Goal: Entertainment & Leisure: Browse casually

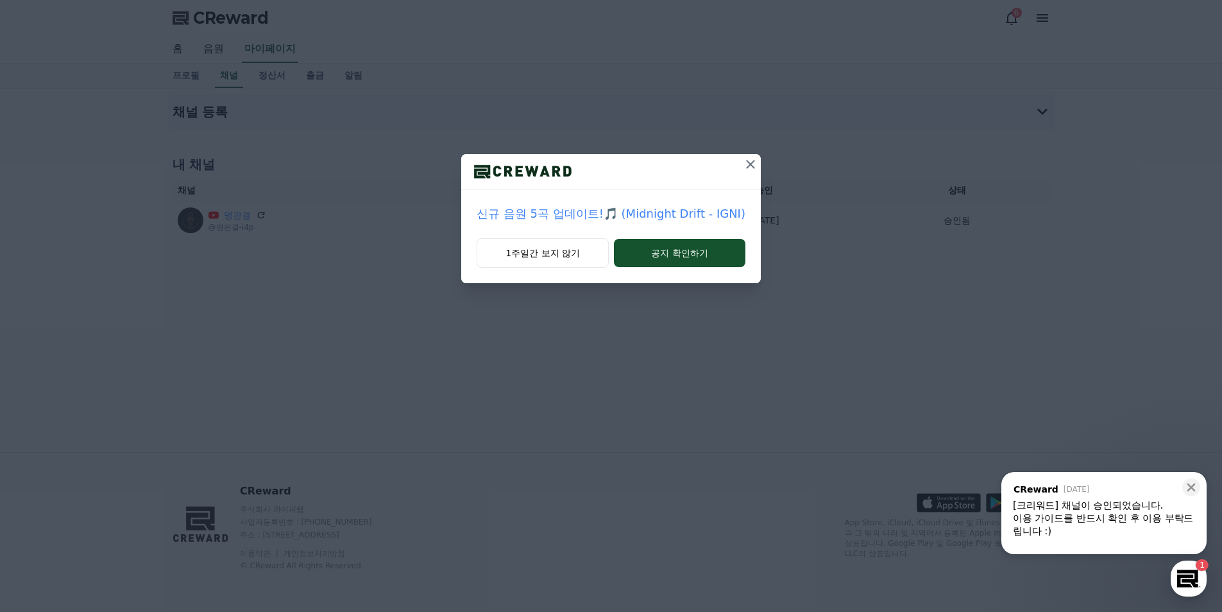
click at [748, 162] on icon at bounding box center [750, 164] width 15 height 15
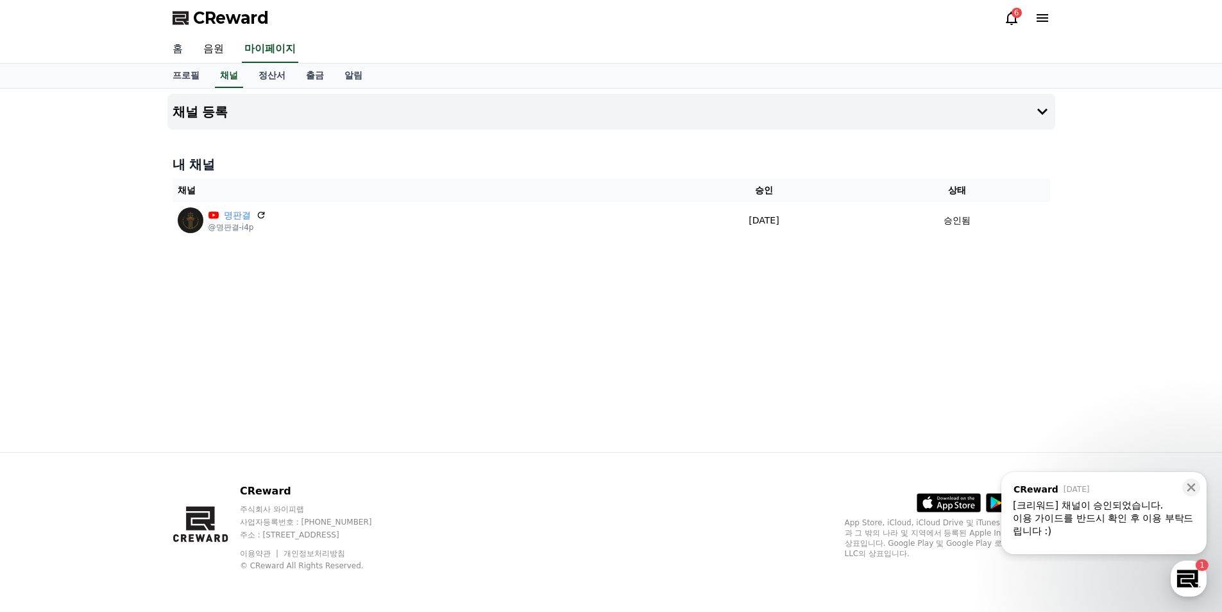
click at [180, 51] on link "홈" at bounding box center [177, 49] width 31 height 27
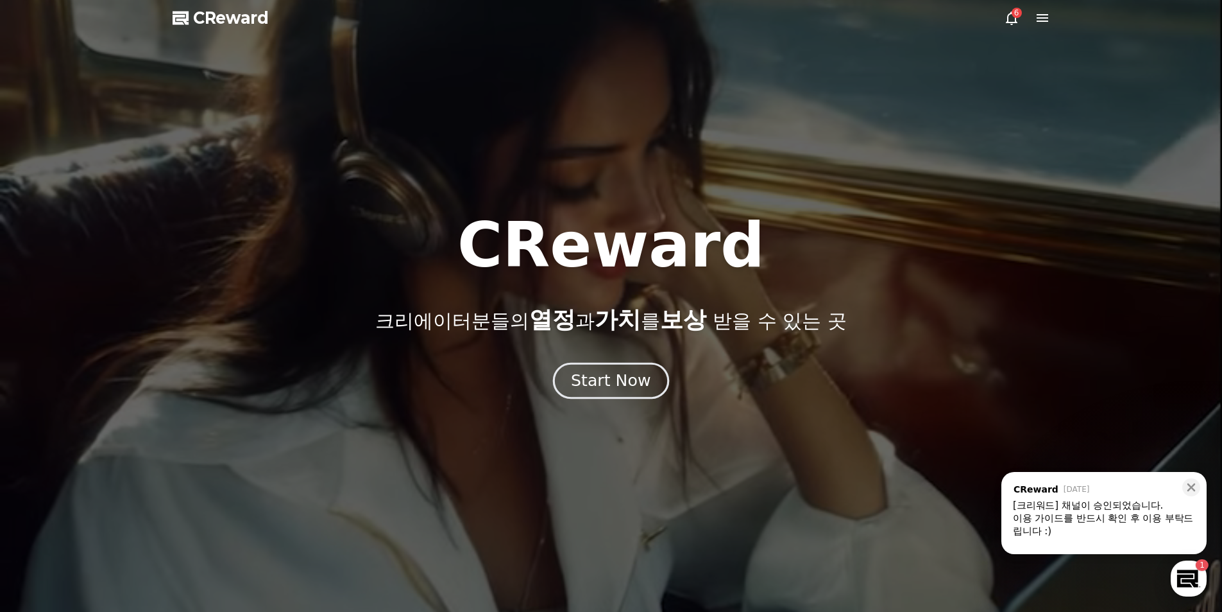
click at [585, 382] on div "Start Now" at bounding box center [611, 381] width 80 height 22
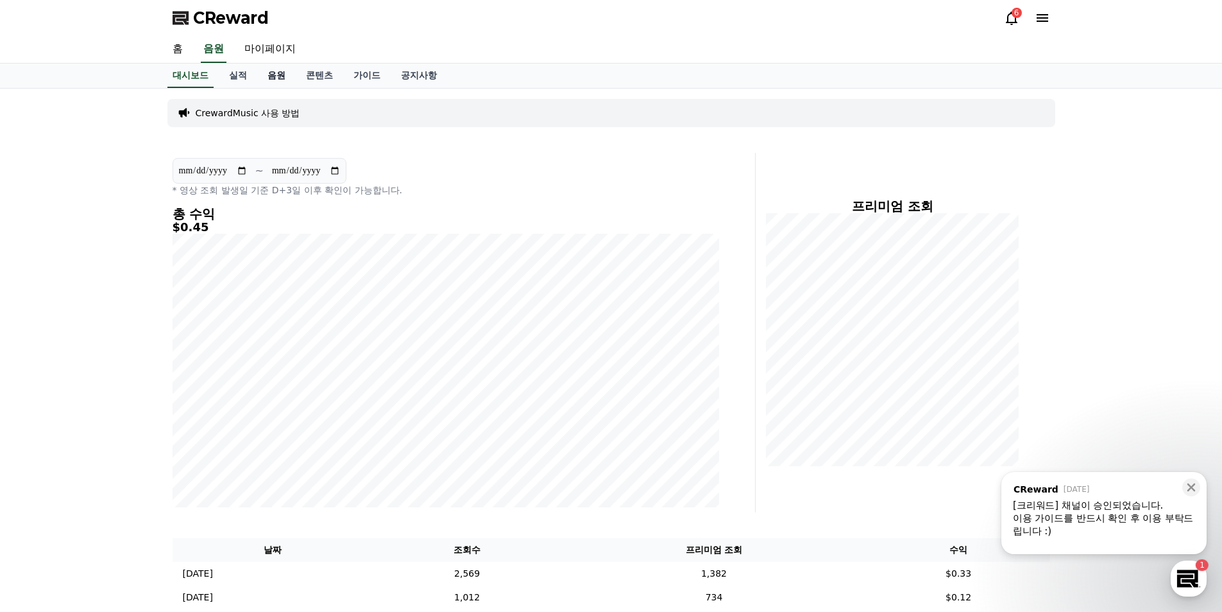
click at [289, 81] on link "음원" at bounding box center [276, 76] width 39 height 24
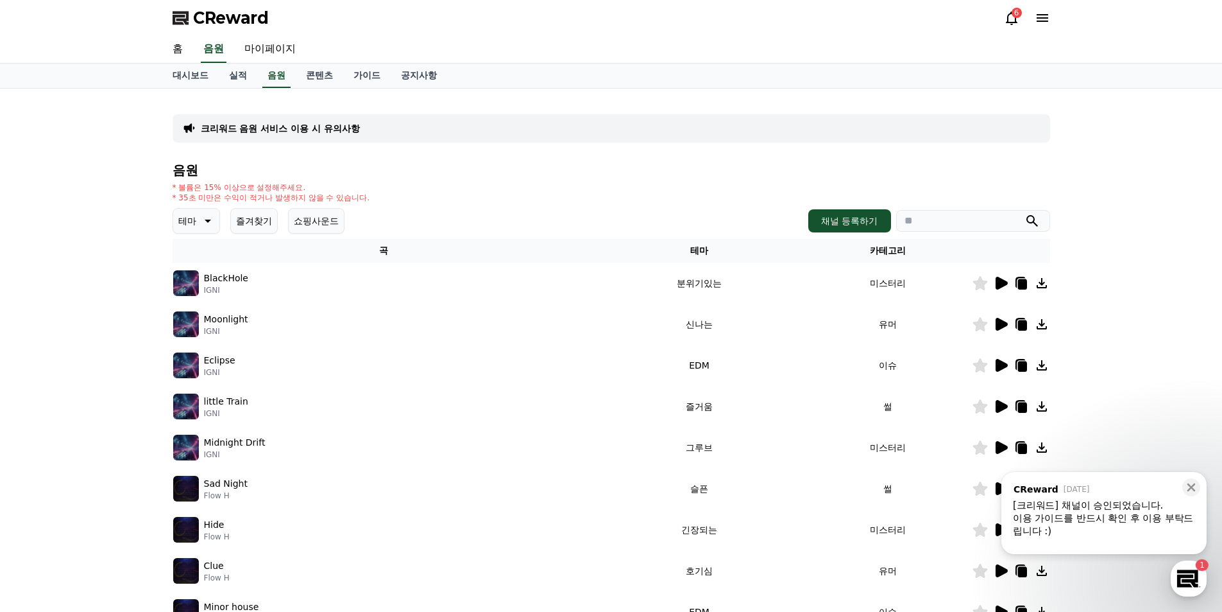
click at [1001, 287] on icon at bounding box center [1002, 283] width 12 height 13
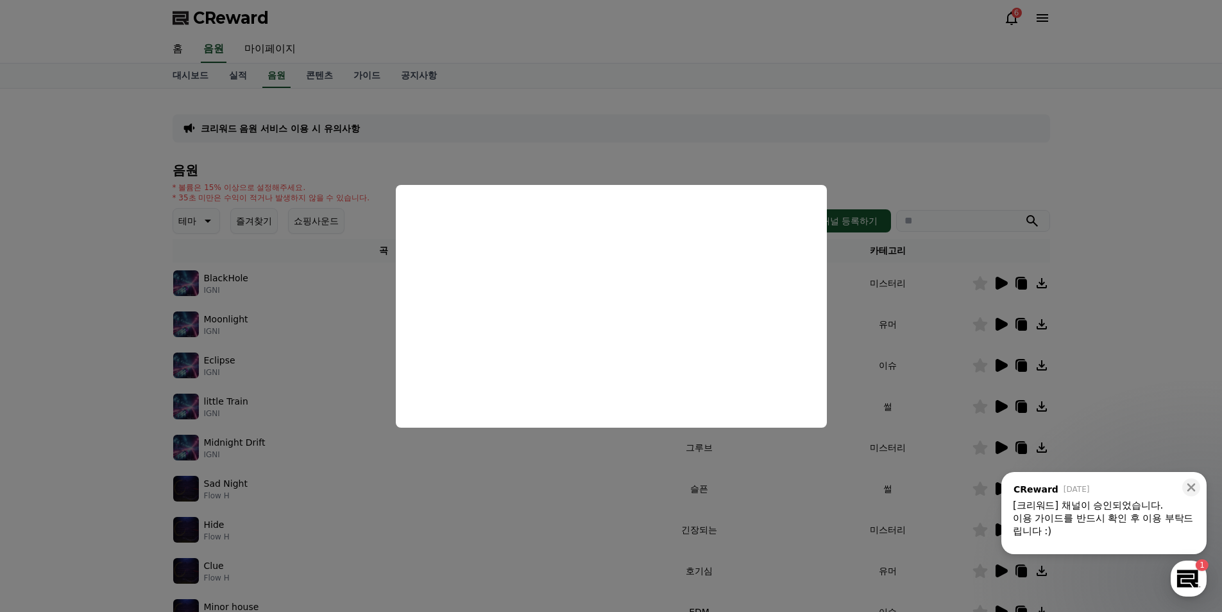
click at [1096, 292] on button "close modal" at bounding box center [611, 306] width 1222 height 612
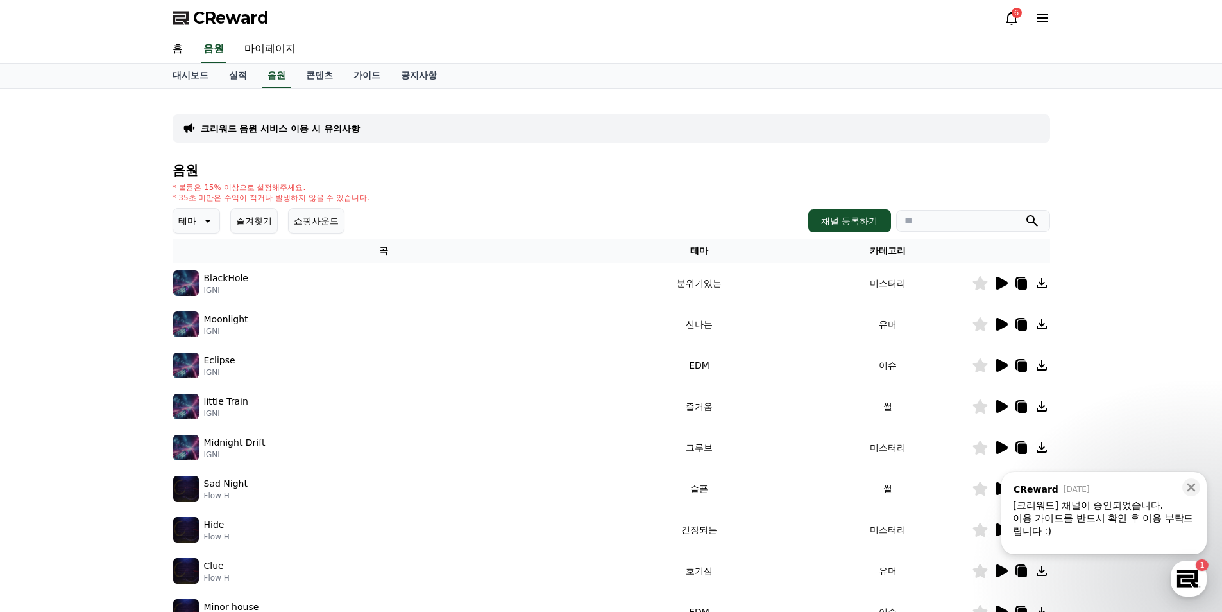
click at [998, 360] on icon at bounding box center [1002, 365] width 12 height 13
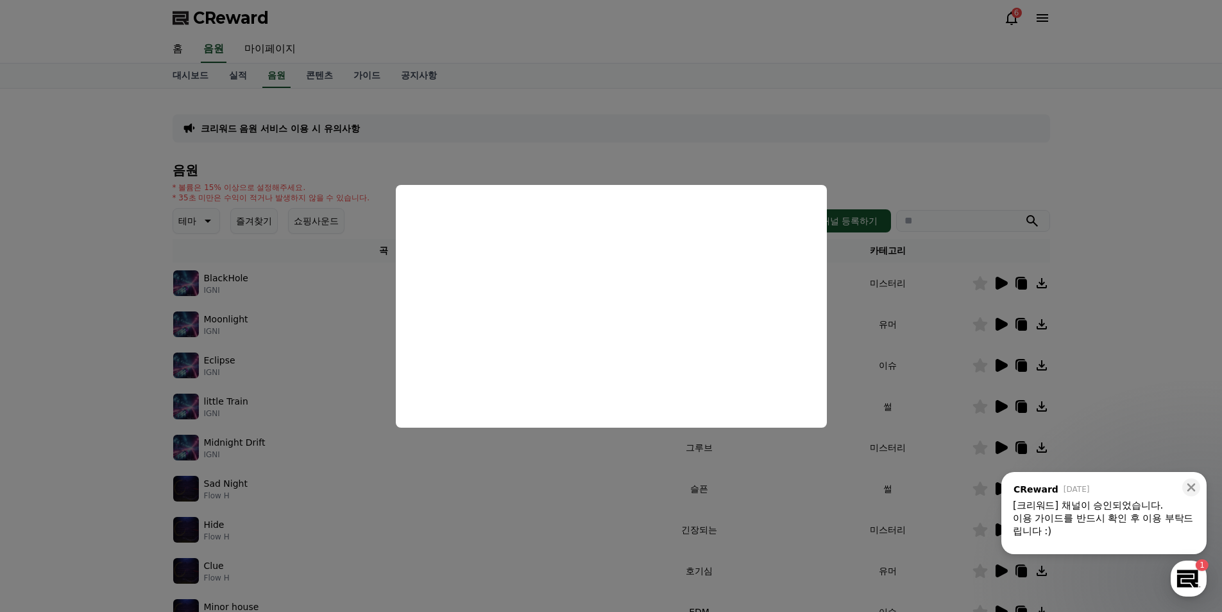
click at [1138, 309] on button "close modal" at bounding box center [611, 306] width 1222 height 612
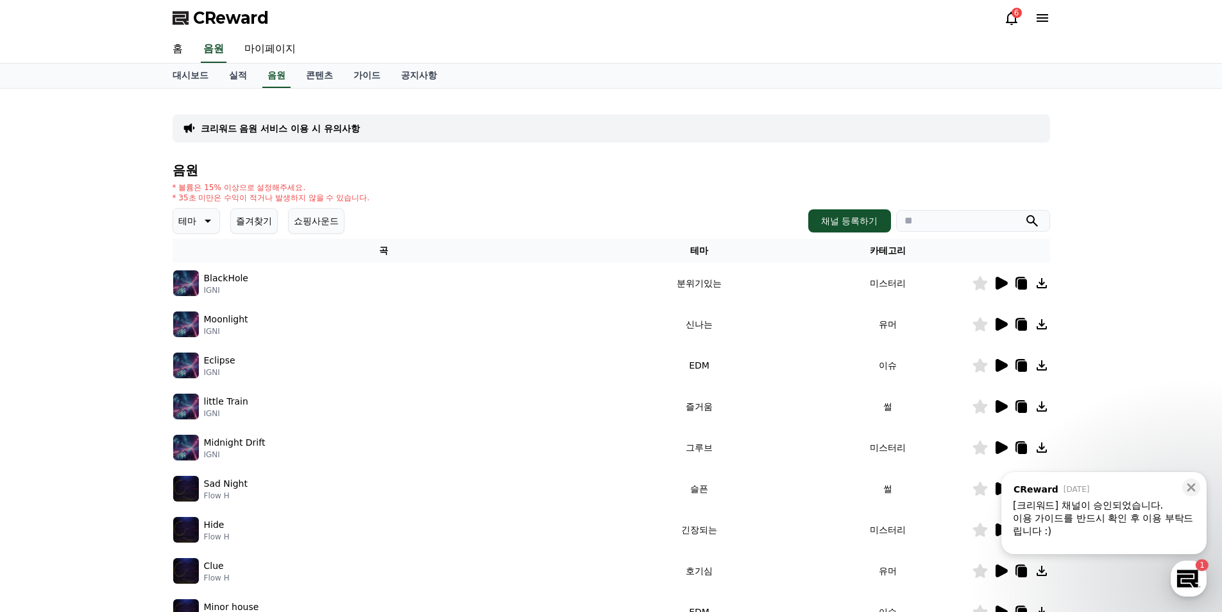
click at [1003, 448] on icon at bounding box center [1002, 447] width 12 height 13
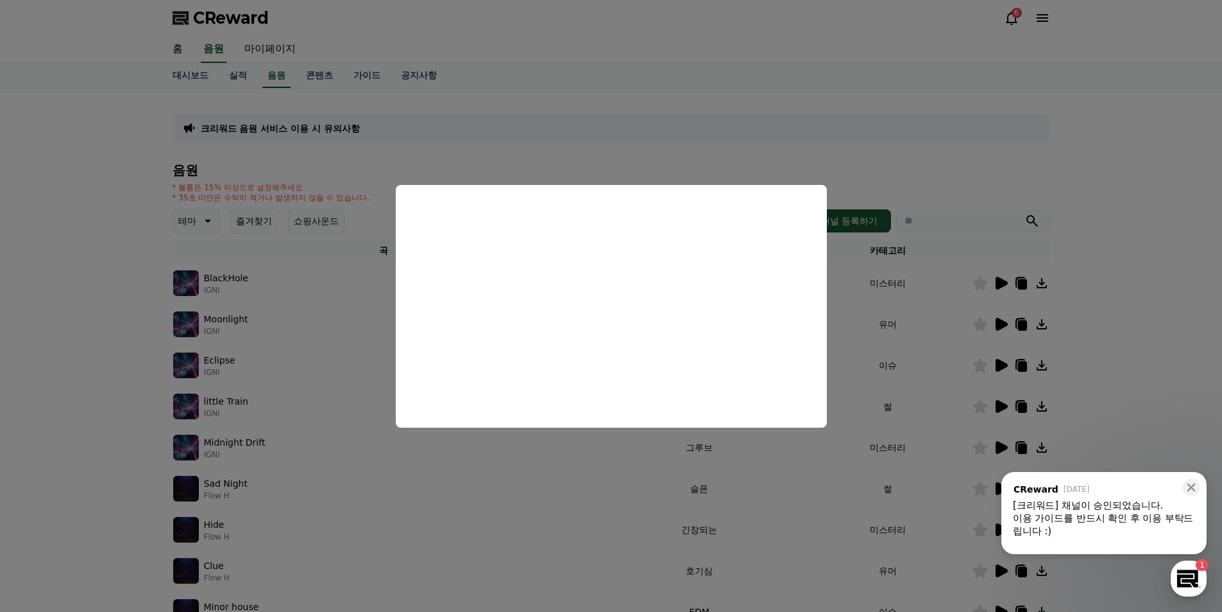
click at [1147, 144] on button "close modal" at bounding box center [611, 306] width 1222 height 612
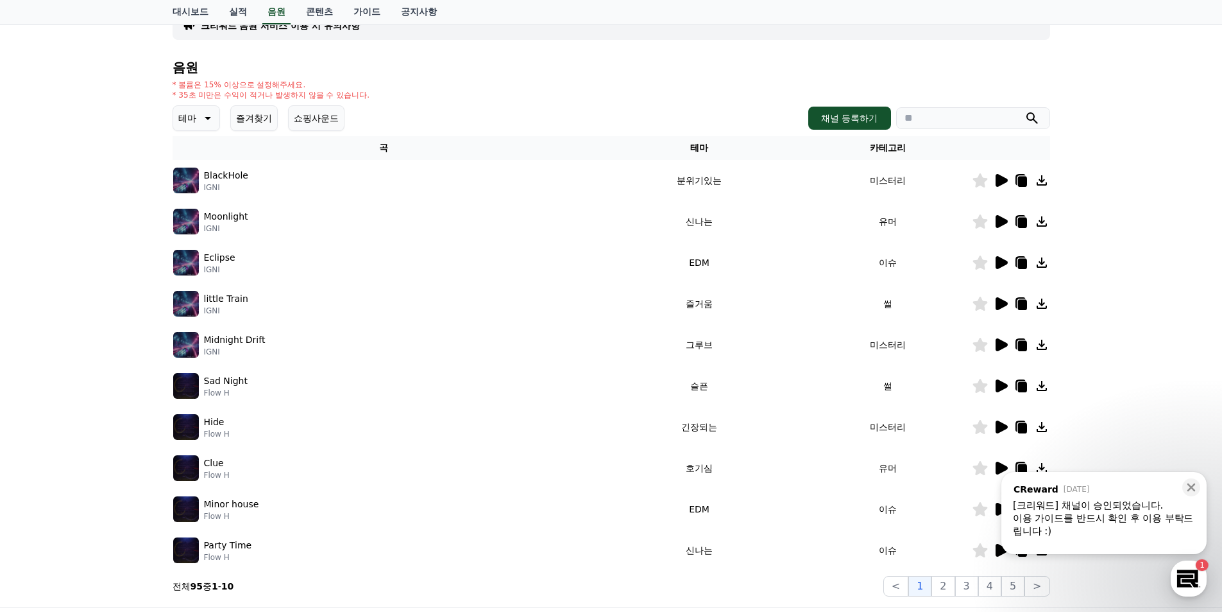
scroll to position [128, 0]
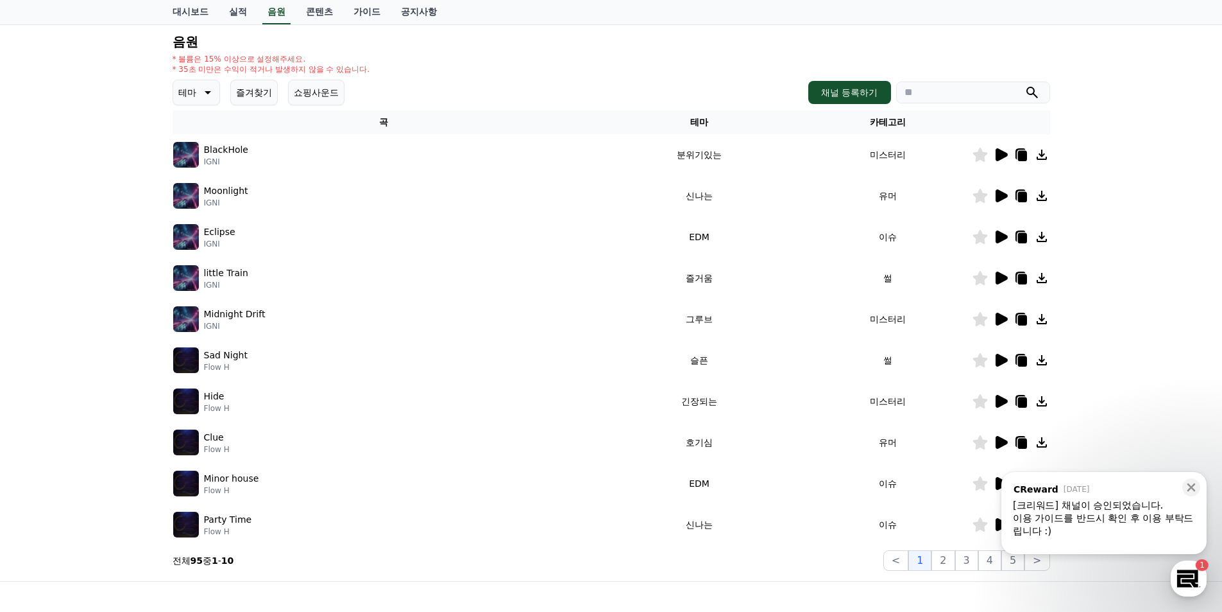
click at [996, 401] on icon at bounding box center [1002, 401] width 12 height 13
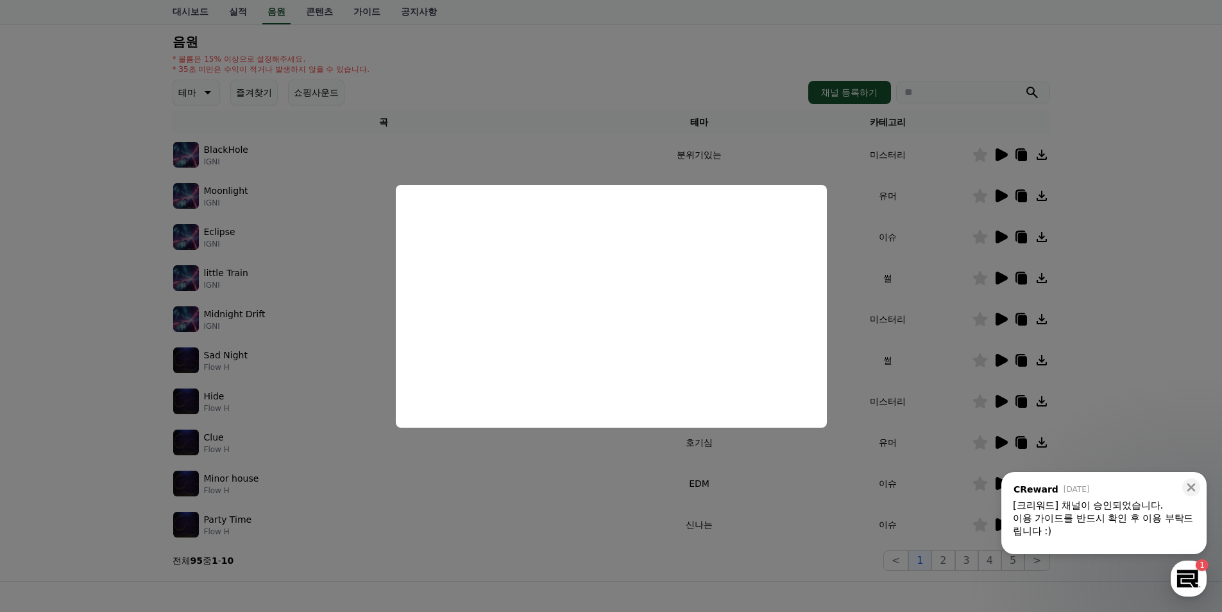
click at [1134, 219] on button "close modal" at bounding box center [611, 306] width 1222 height 612
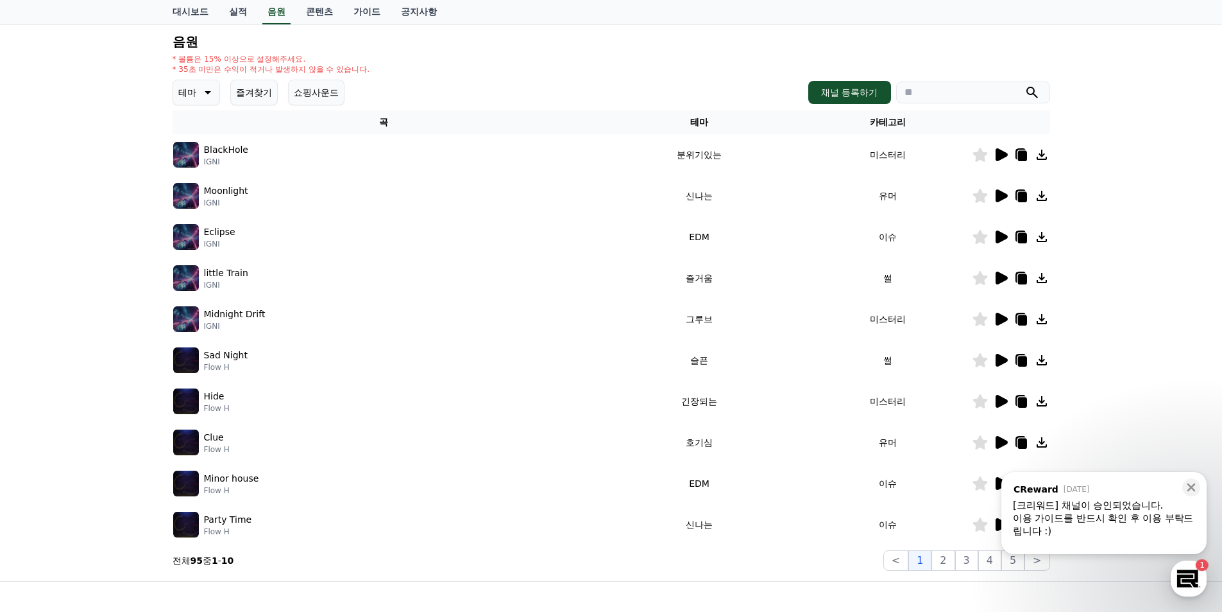
click at [999, 438] on icon at bounding box center [1002, 442] width 12 height 13
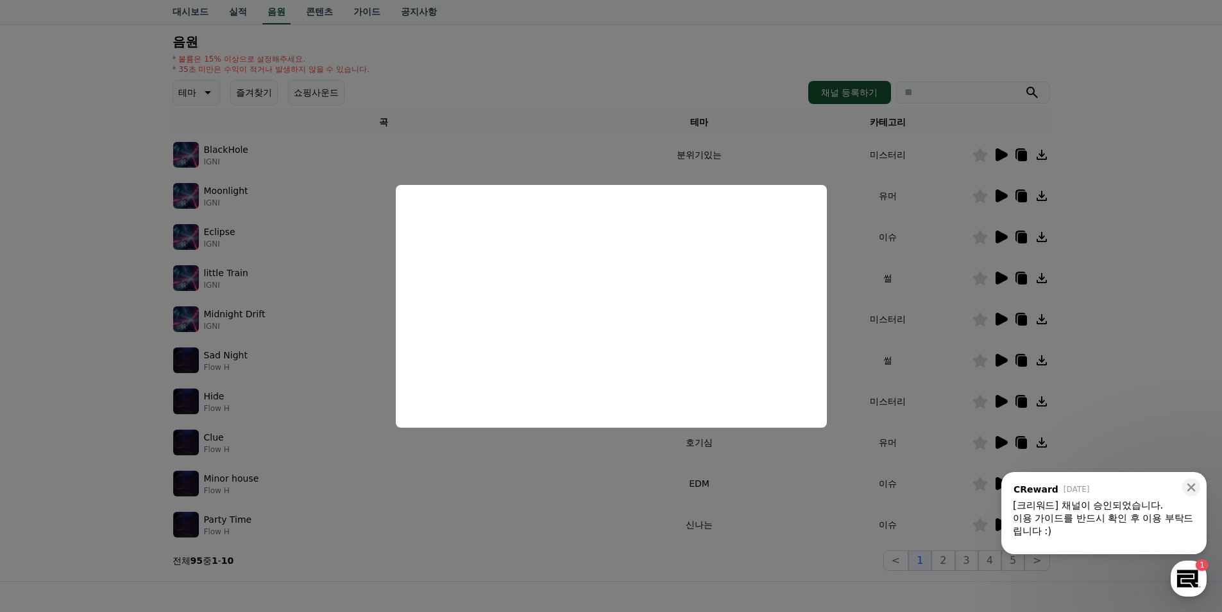
click at [1131, 356] on button "close modal" at bounding box center [611, 306] width 1222 height 612
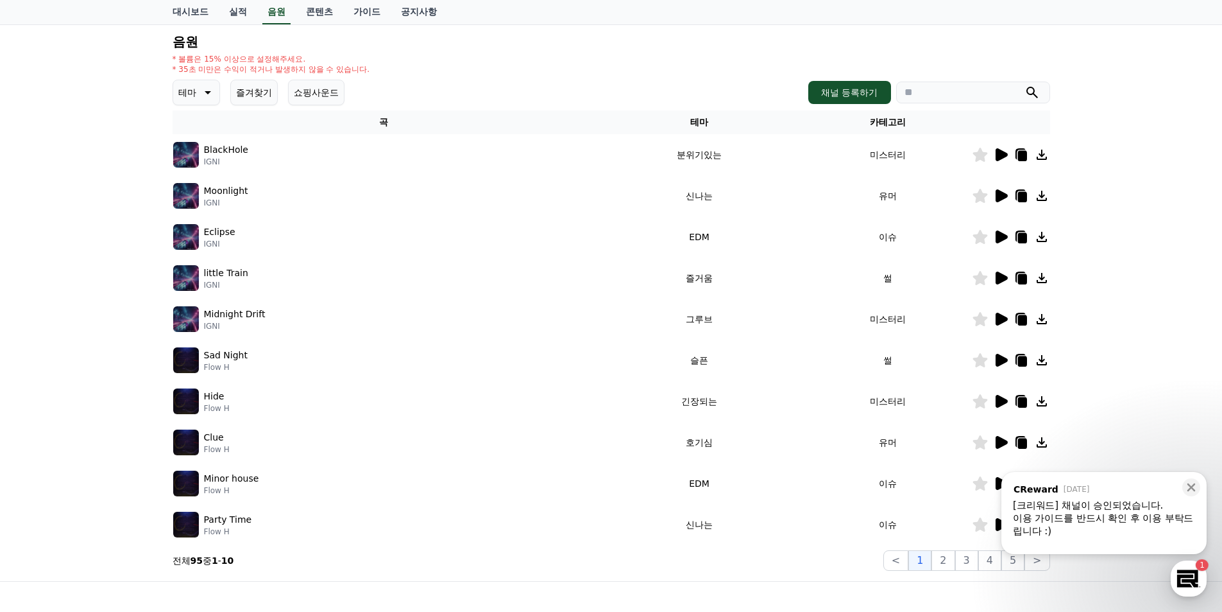
click at [997, 523] on icon at bounding box center [1002, 524] width 12 height 13
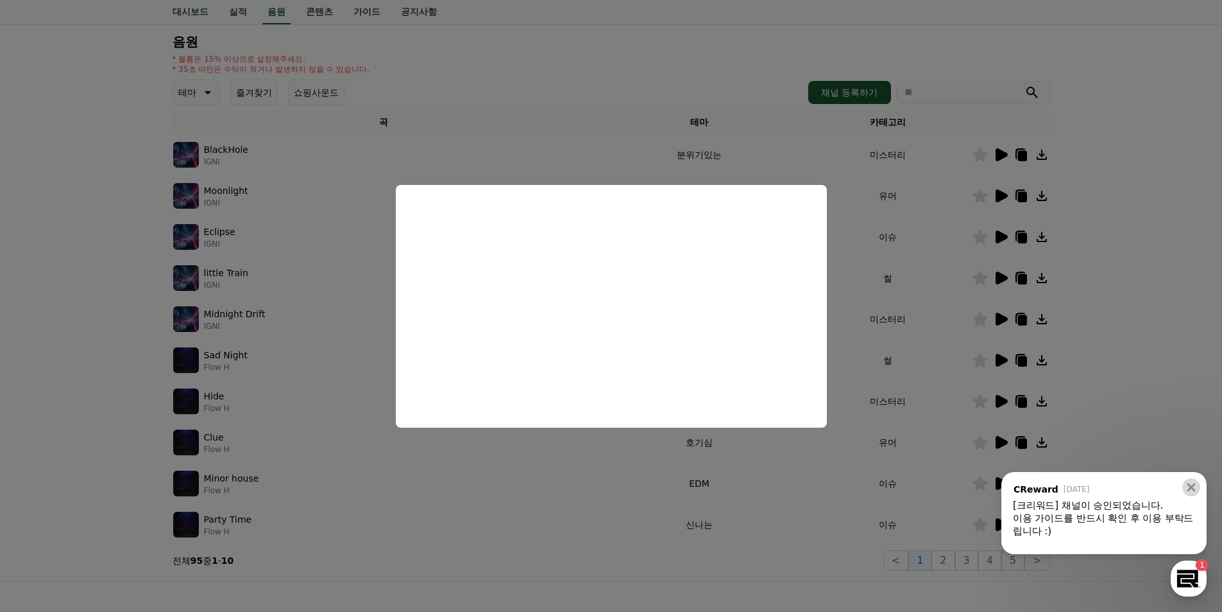
click at [1190, 484] on icon at bounding box center [1191, 487] width 13 height 13
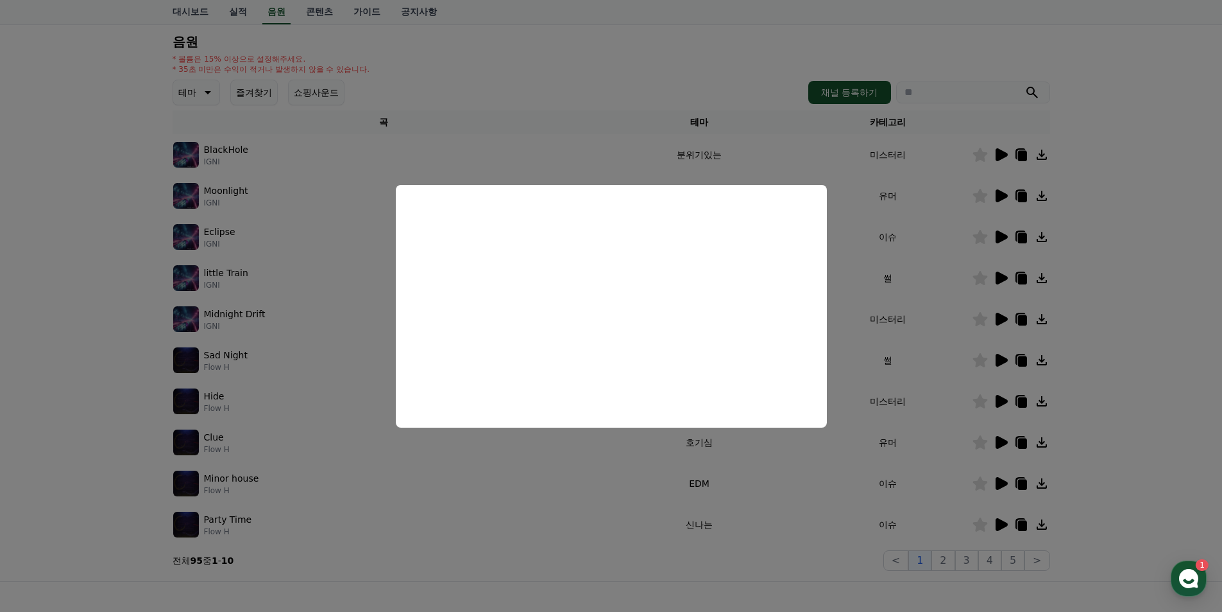
click at [755, 166] on button "close modal" at bounding box center [611, 306] width 1222 height 612
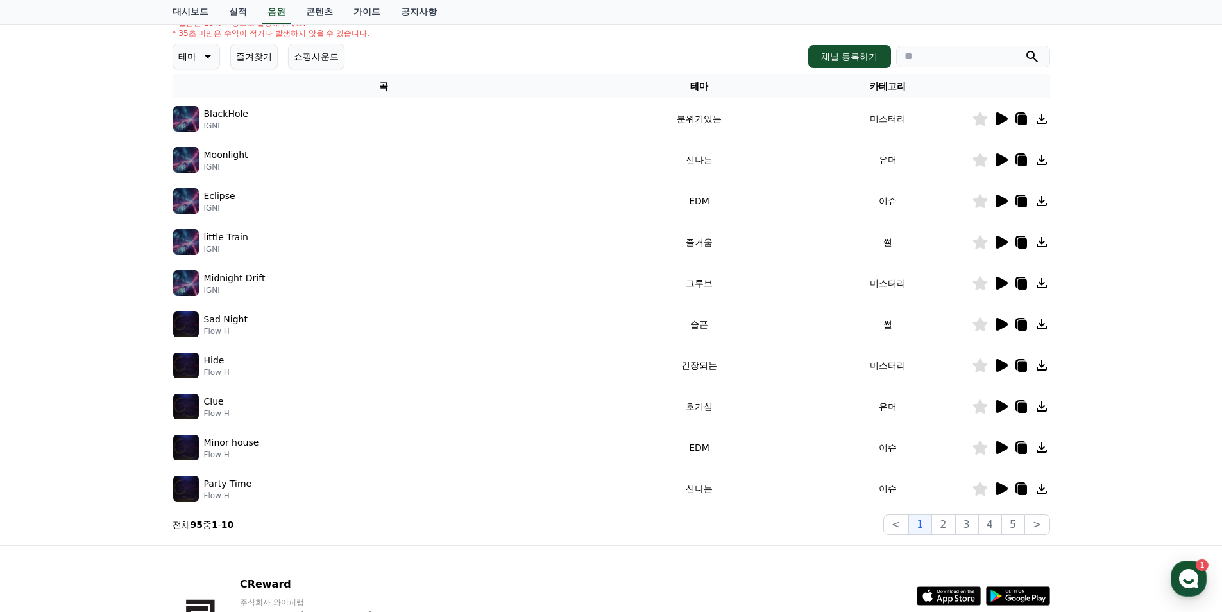
scroll to position [193, 0]
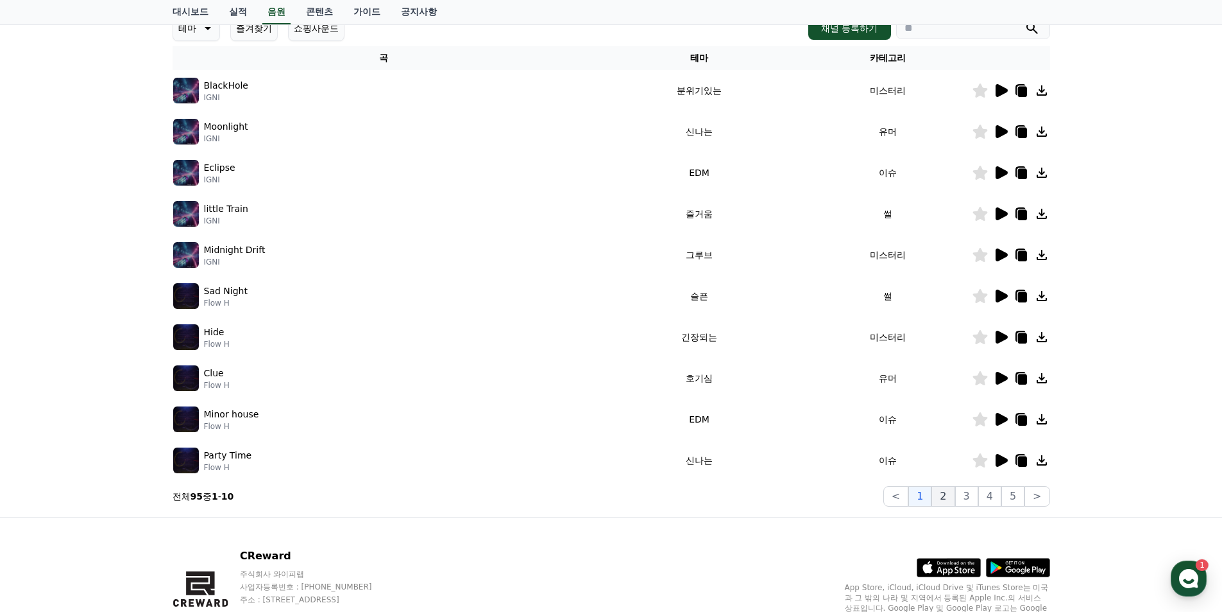
click at [949, 496] on button "2" at bounding box center [943, 496] width 23 height 21
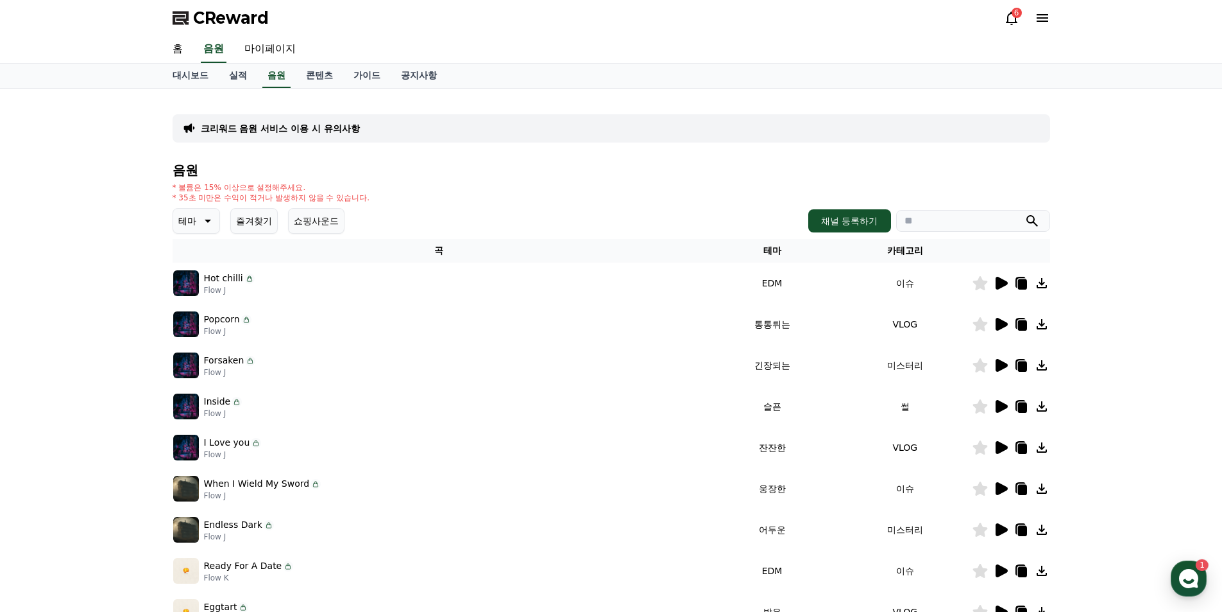
click at [1007, 362] on icon at bounding box center [1000, 364] width 15 height 15
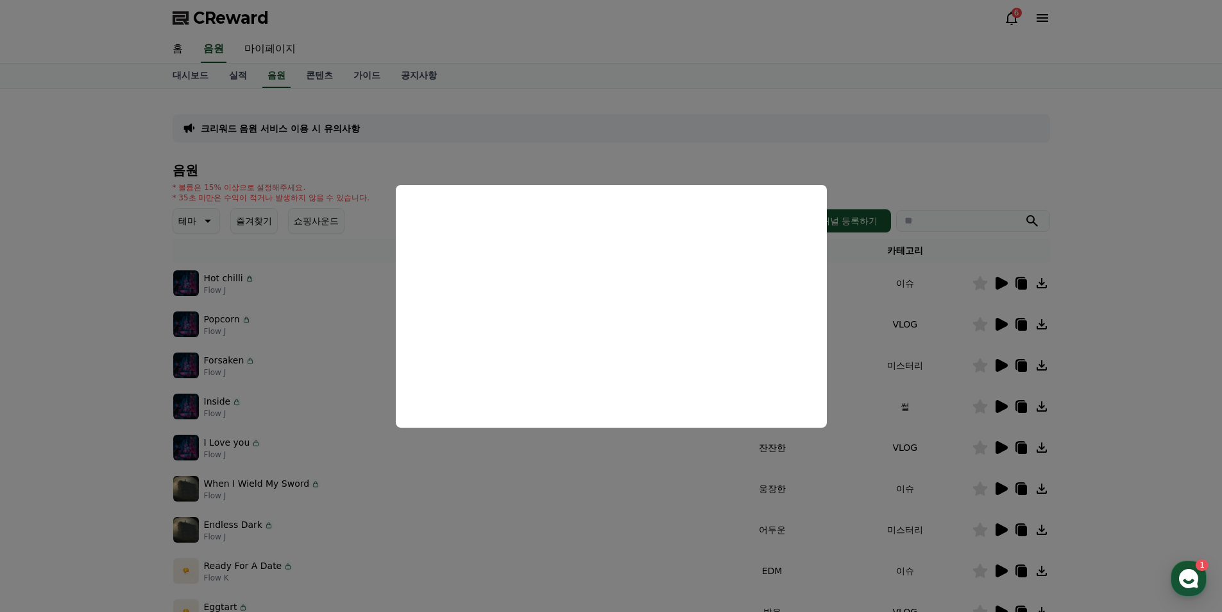
drag, startPoint x: 1097, startPoint y: 277, endPoint x: 1081, endPoint y: 280, distance: 16.4
click at [1097, 277] on button "close modal" at bounding box center [611, 306] width 1222 height 612
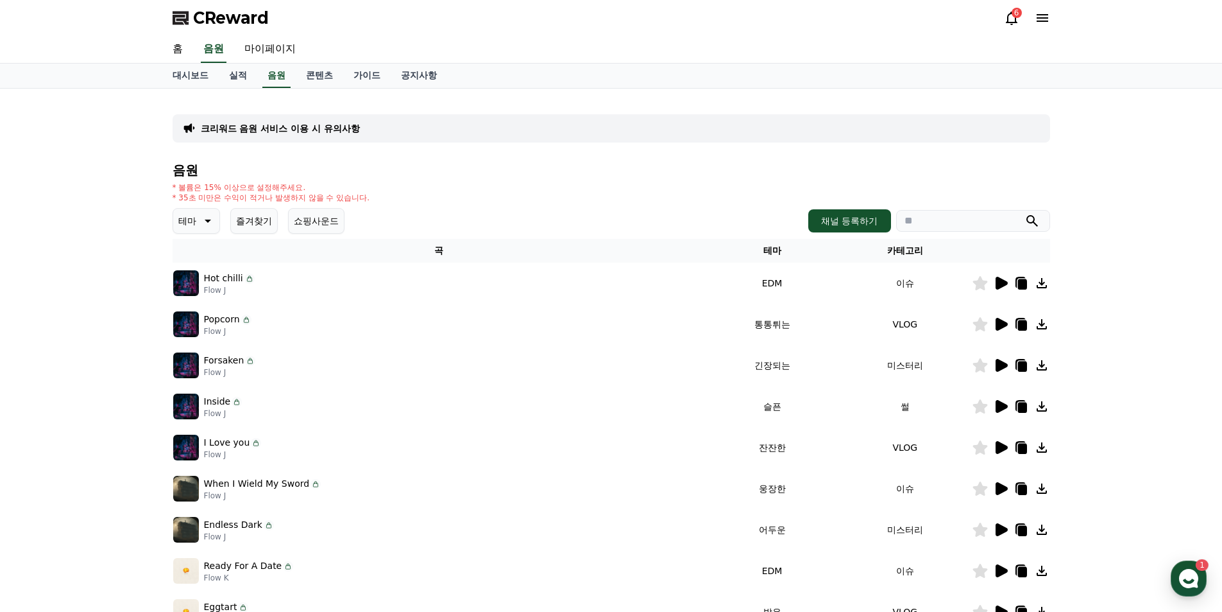
click at [996, 409] on icon at bounding box center [1002, 406] width 12 height 13
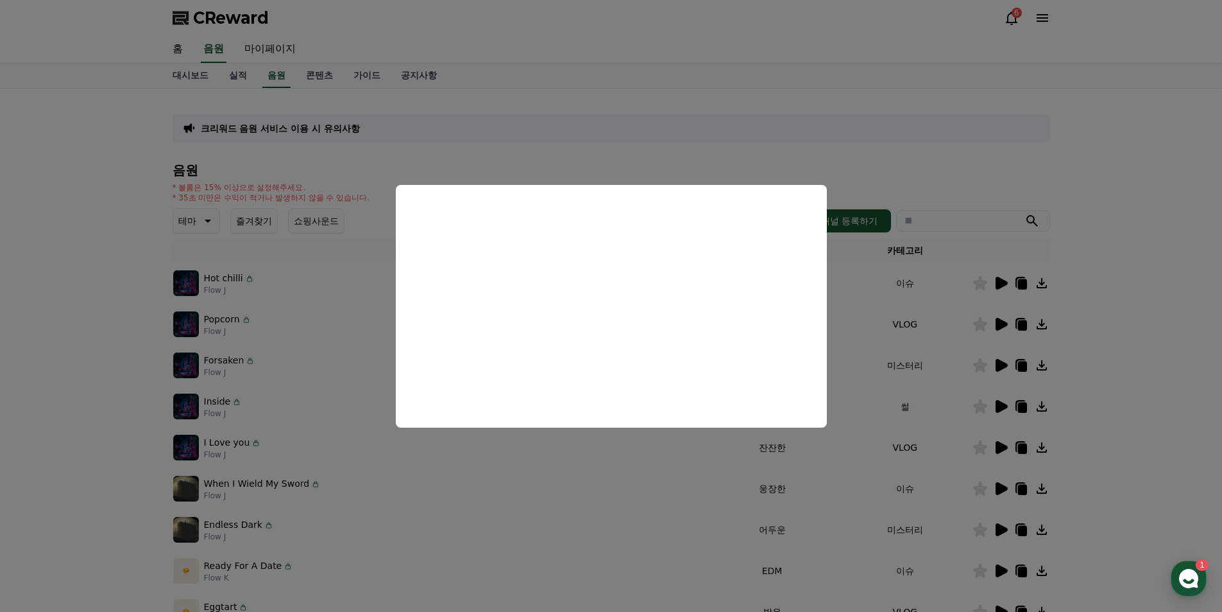
click at [1124, 273] on button "close modal" at bounding box center [611, 306] width 1222 height 612
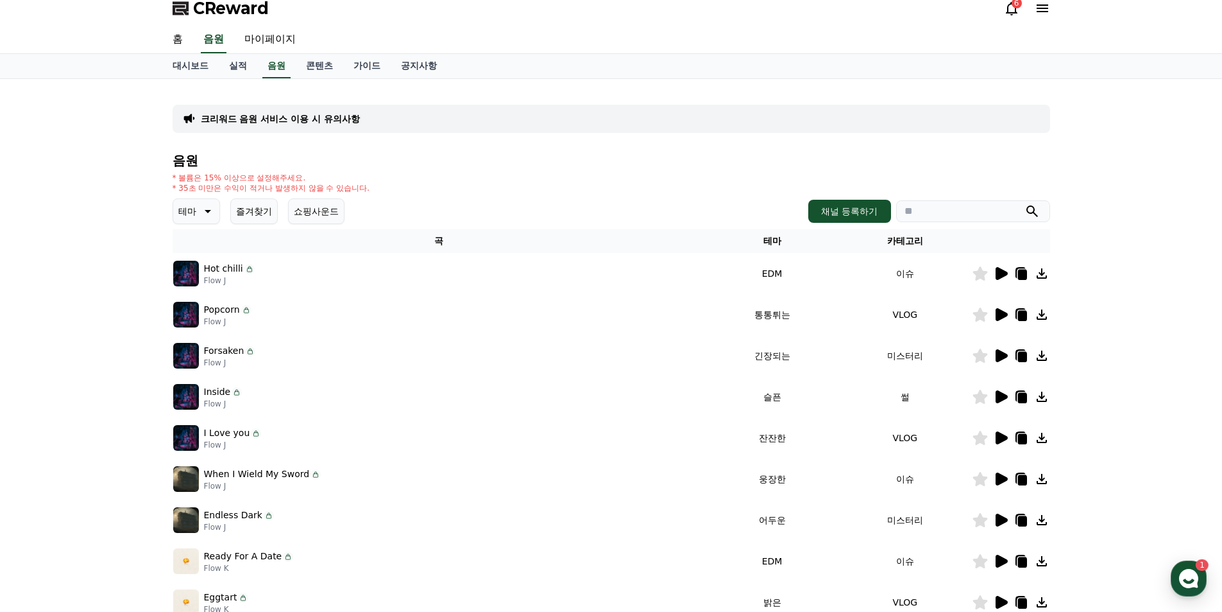
scroll to position [64, 0]
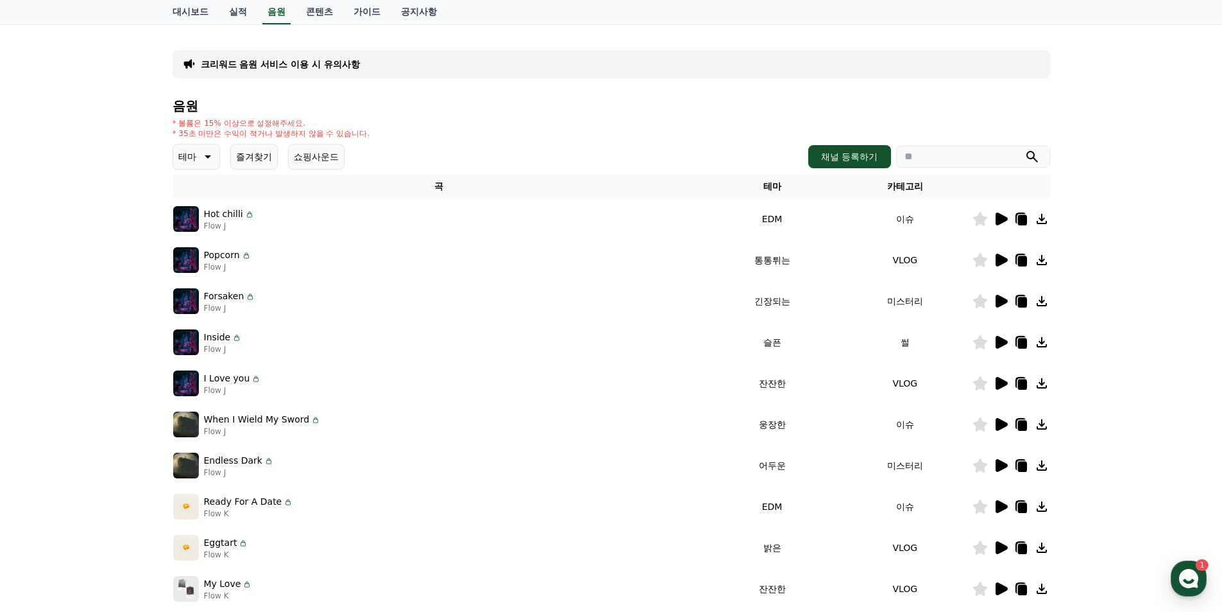
click at [998, 384] on icon at bounding box center [1002, 383] width 12 height 13
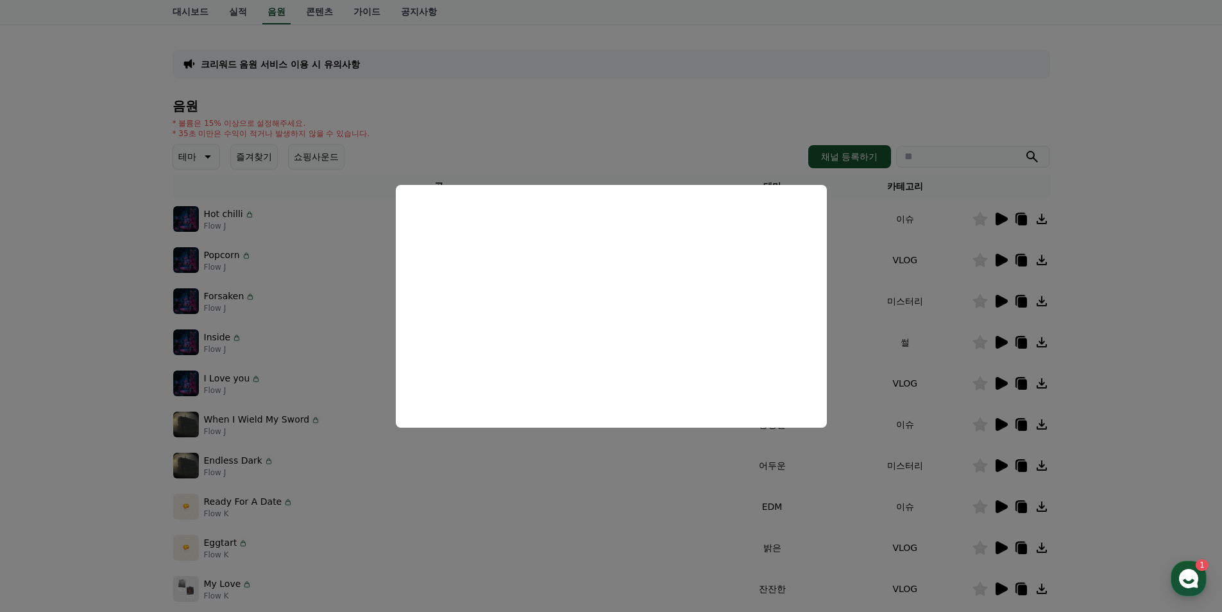
click at [1178, 365] on button "close modal" at bounding box center [611, 306] width 1222 height 612
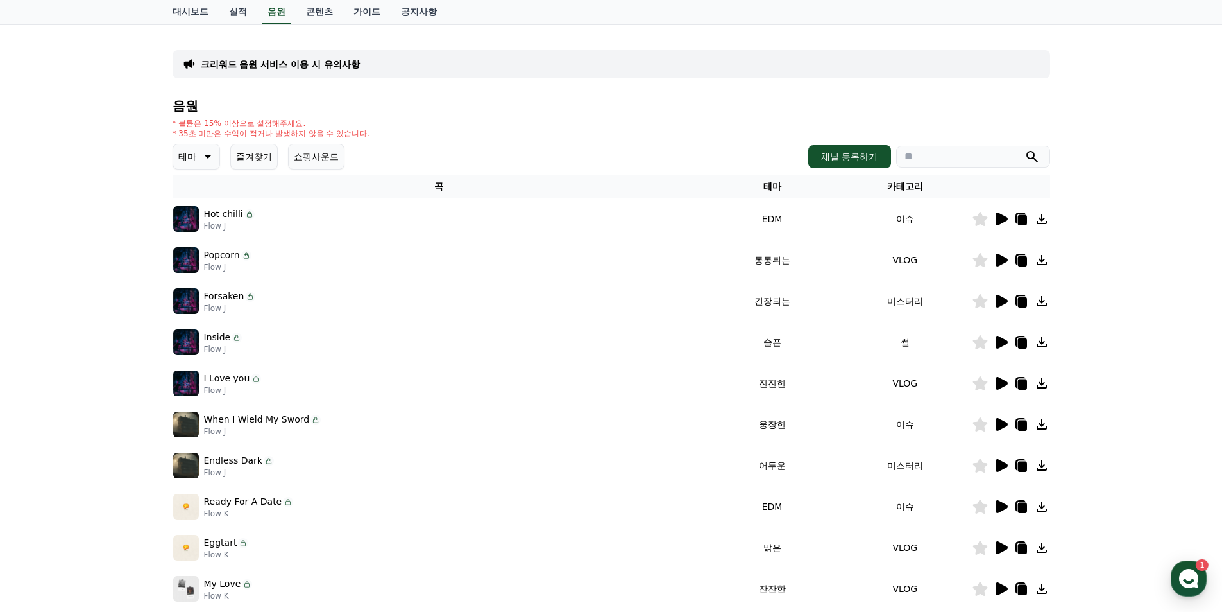
click at [1022, 383] on icon at bounding box center [1022, 384] width 9 height 10
click at [998, 424] on icon at bounding box center [1002, 424] width 12 height 13
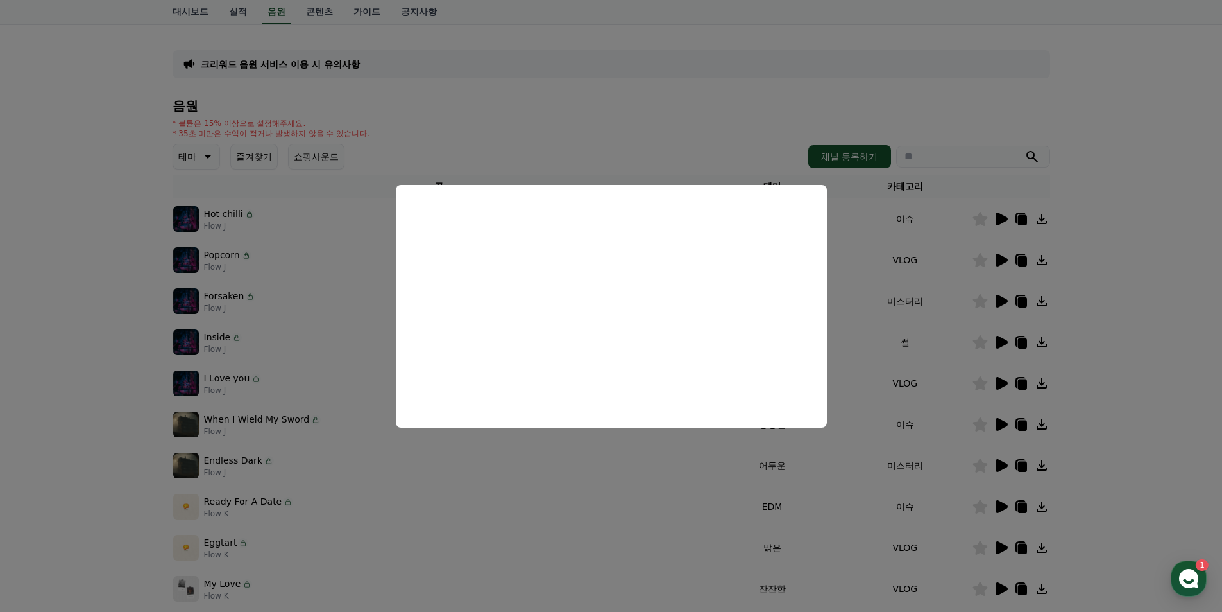
click at [1149, 239] on button "close modal" at bounding box center [611, 306] width 1222 height 612
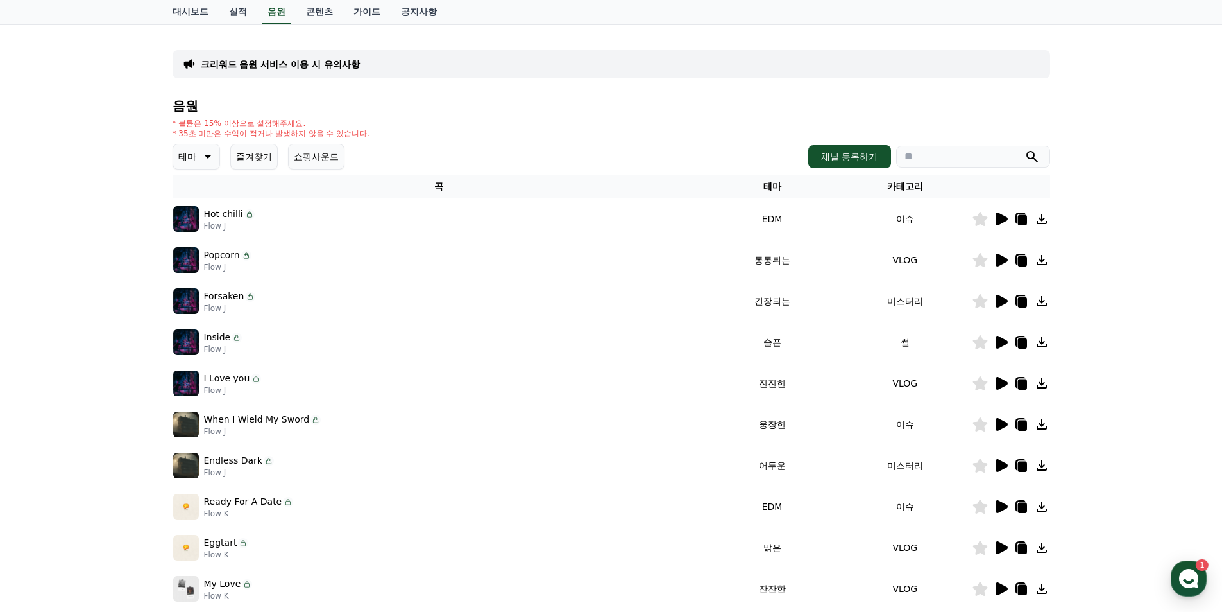
click at [1002, 466] on icon at bounding box center [1002, 465] width 12 height 13
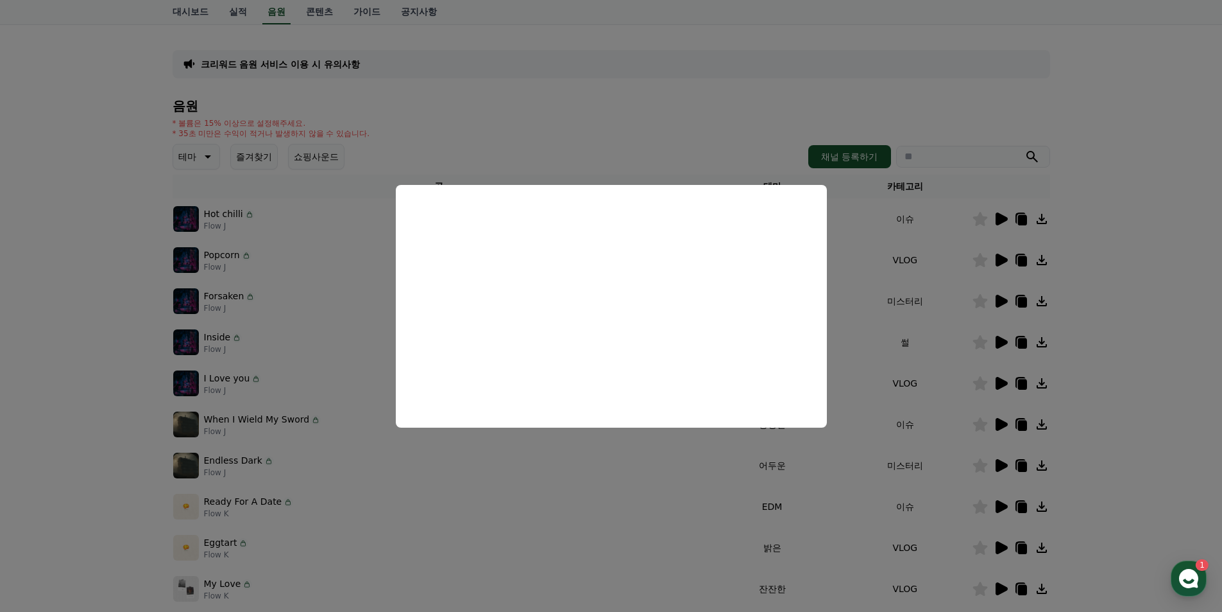
drag, startPoint x: 672, startPoint y: 135, endPoint x: 721, endPoint y: 199, distance: 80.6
click at [672, 135] on button "close modal" at bounding box center [611, 306] width 1222 height 612
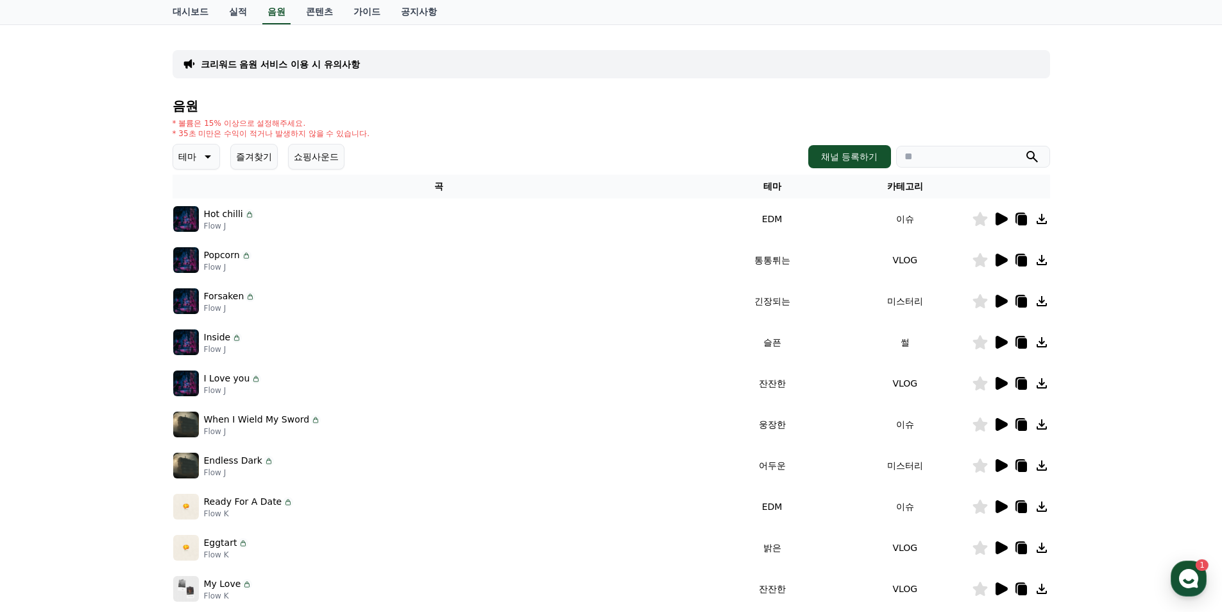
click at [1005, 551] on icon at bounding box center [1000, 547] width 15 height 15
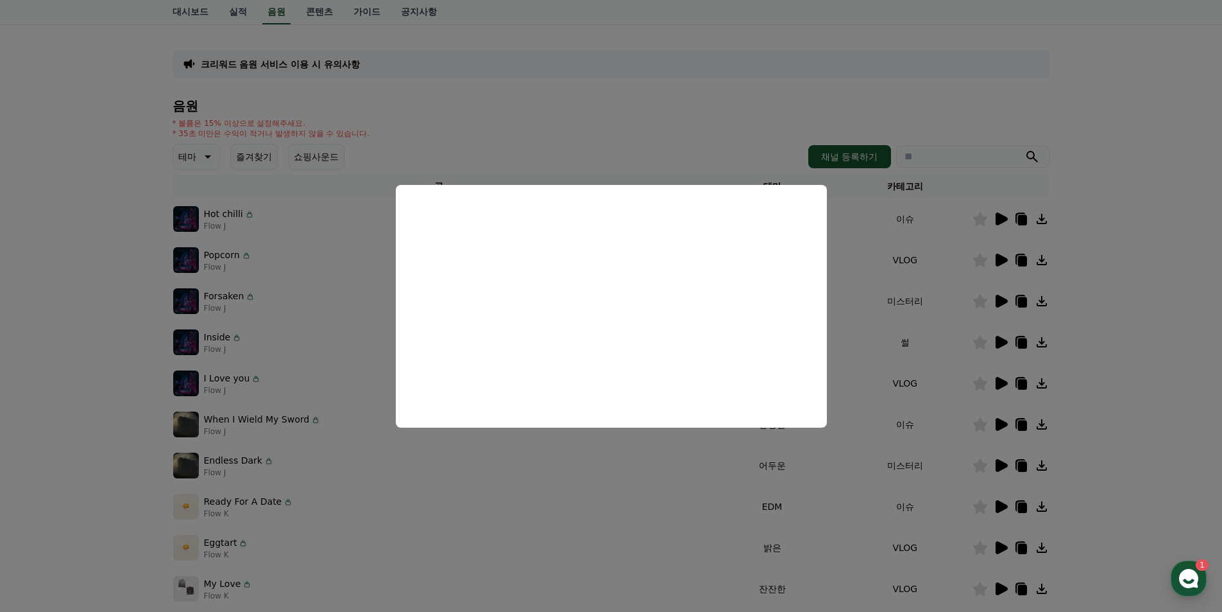
click at [656, 130] on button "close modal" at bounding box center [611, 306] width 1222 height 612
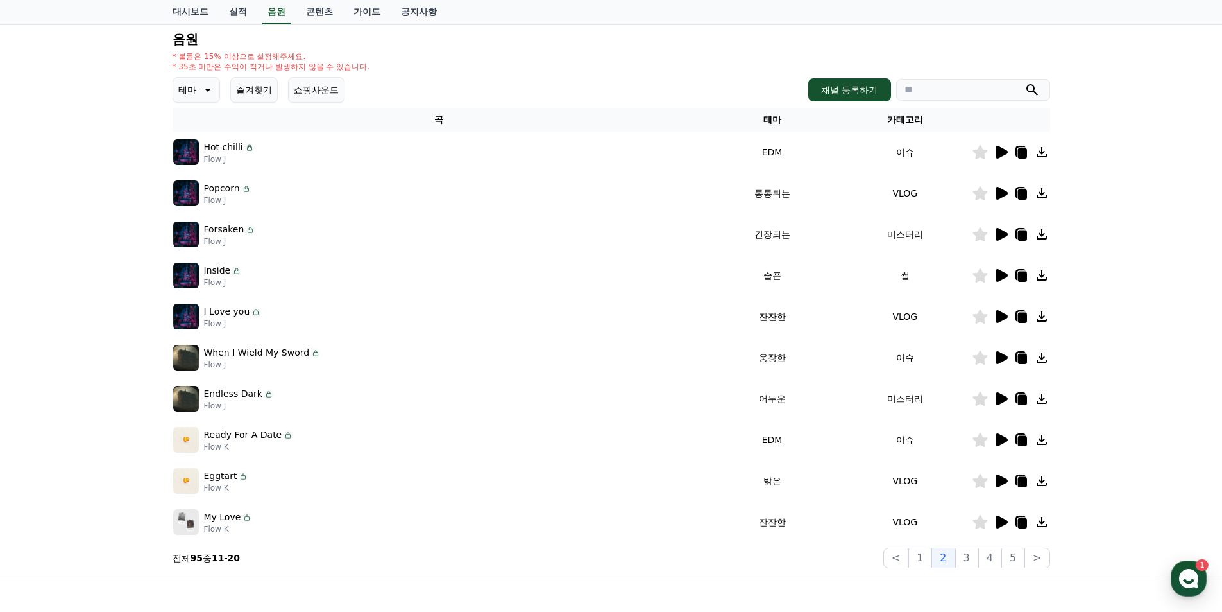
scroll to position [193, 0]
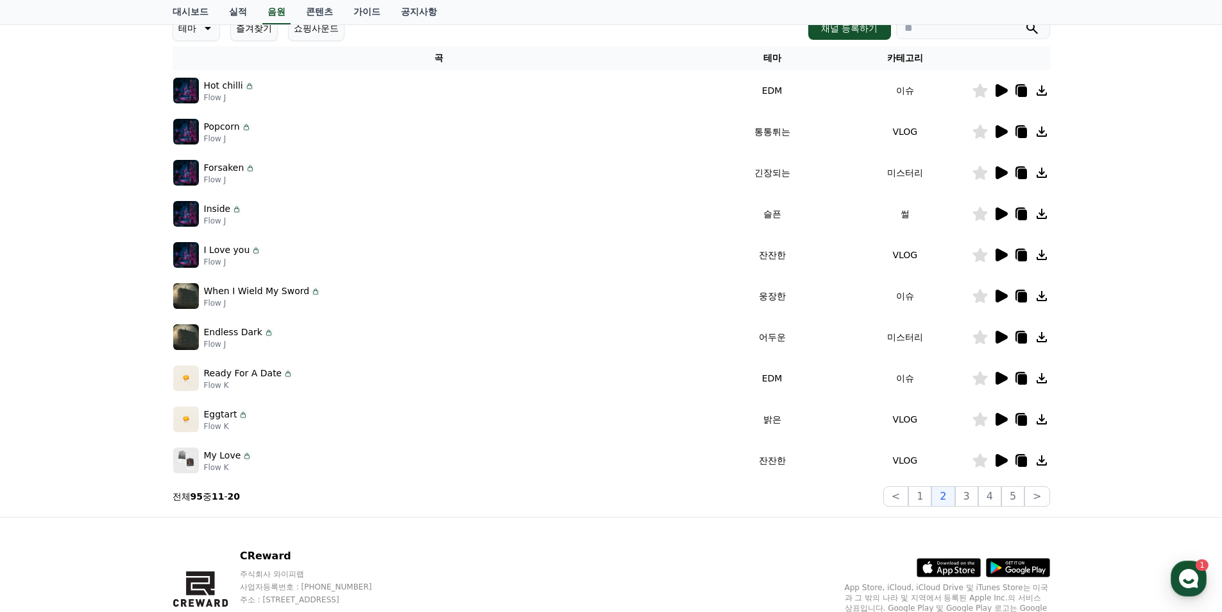
click at [998, 460] on icon at bounding box center [1002, 460] width 12 height 13
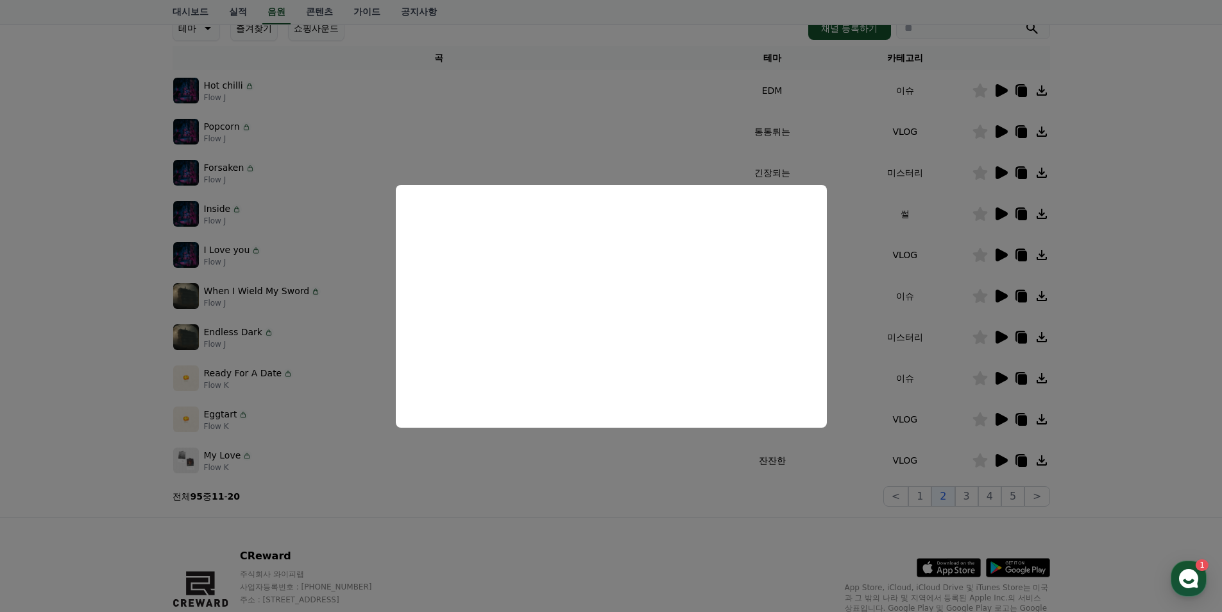
click at [1133, 263] on button "close modal" at bounding box center [611, 306] width 1222 height 612
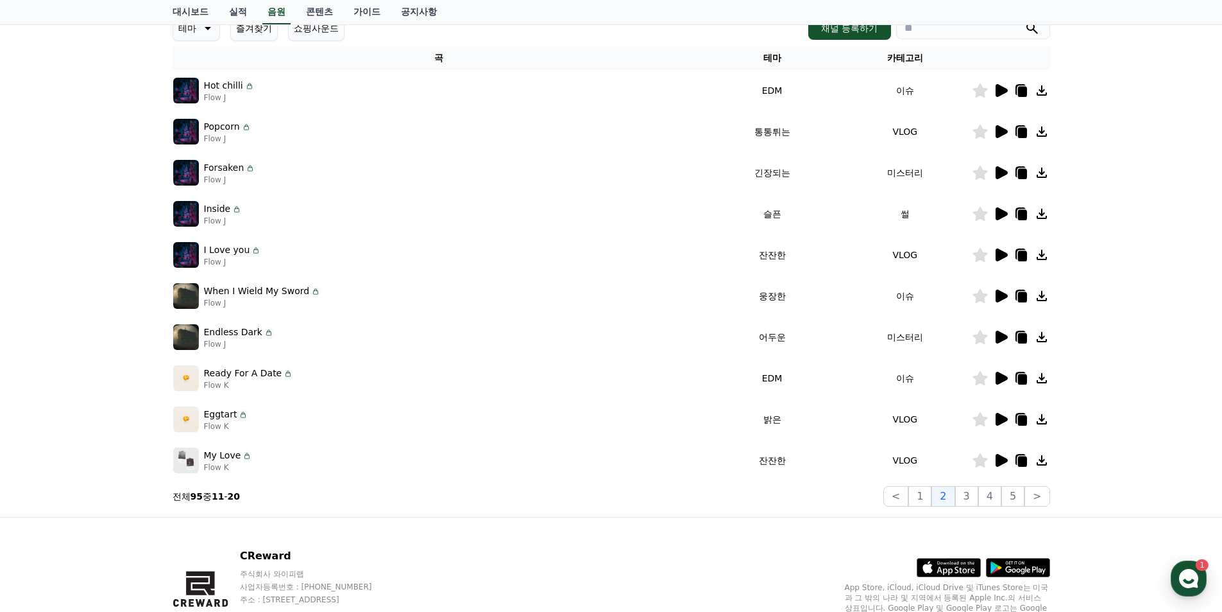
click at [1023, 461] on icon at bounding box center [1022, 461] width 9 height 10
